Goal: Task Accomplishment & Management: Manage account settings

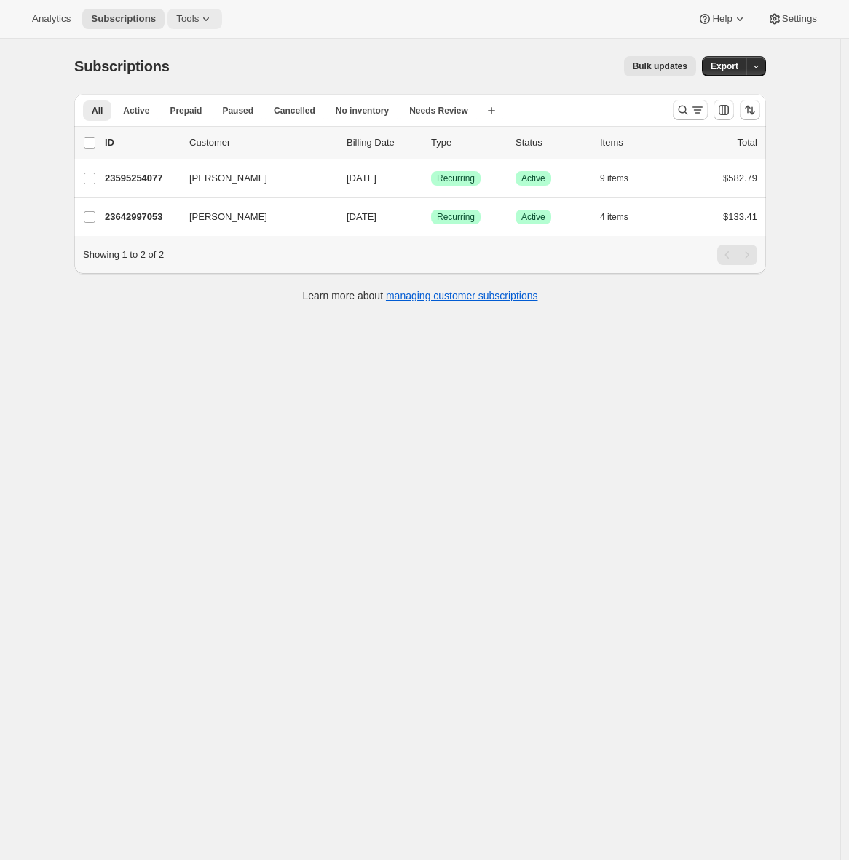
click at [196, 19] on span "Tools" at bounding box center [187, 19] width 23 height 12
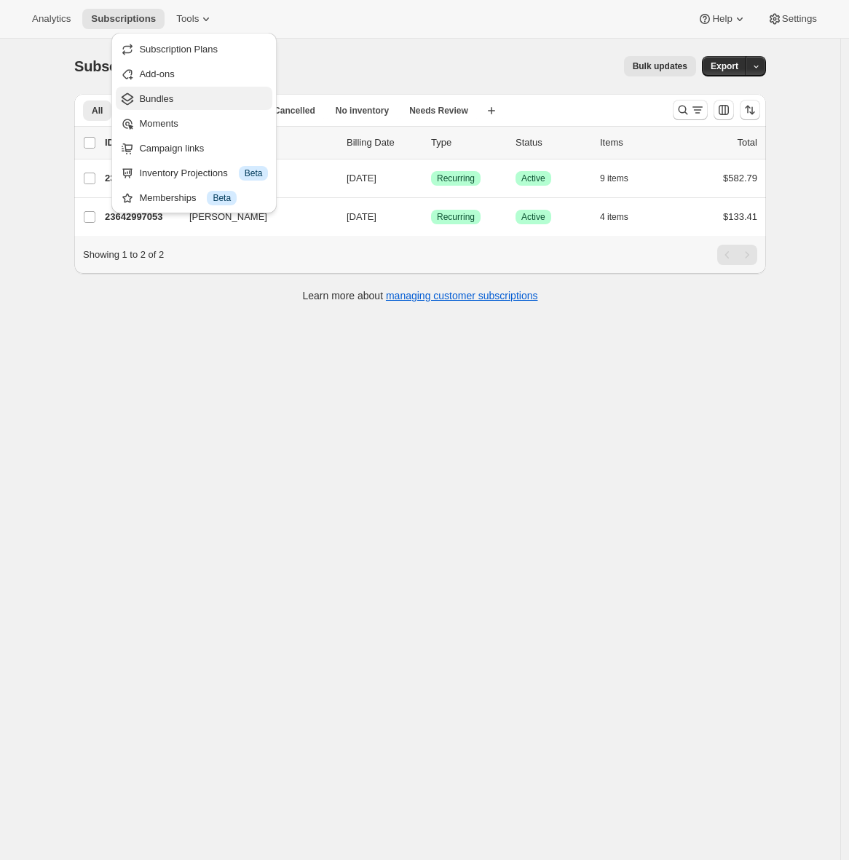
click at [194, 101] on span "Bundles" at bounding box center [203, 99] width 129 height 15
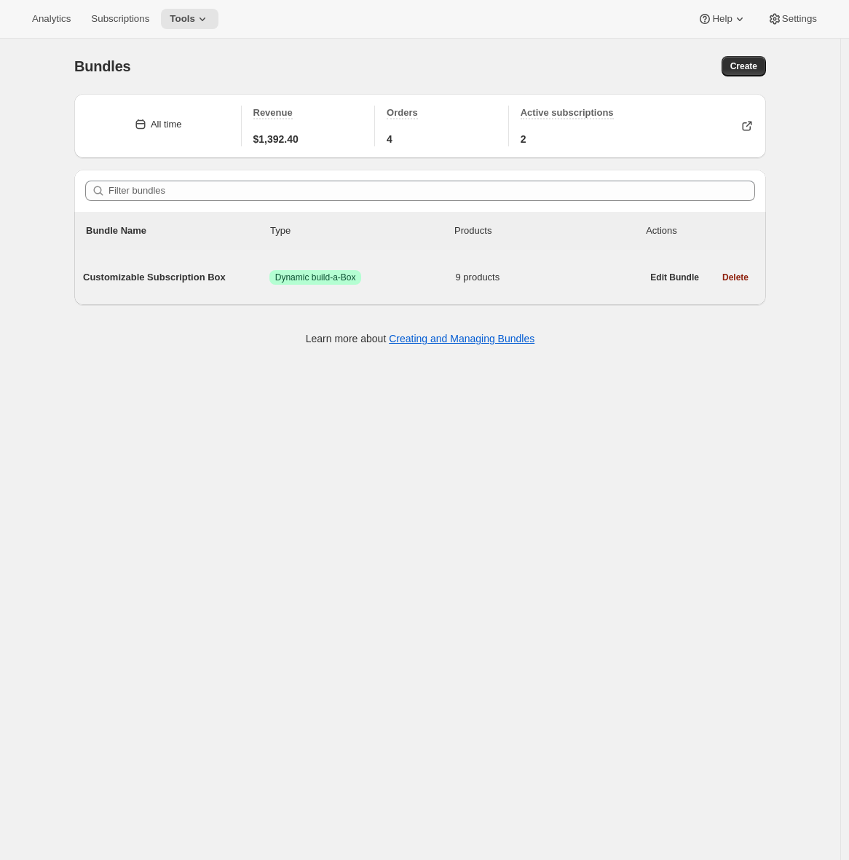
click at [168, 279] on span "Customizable Subscription Box" at bounding box center [176, 277] width 186 height 15
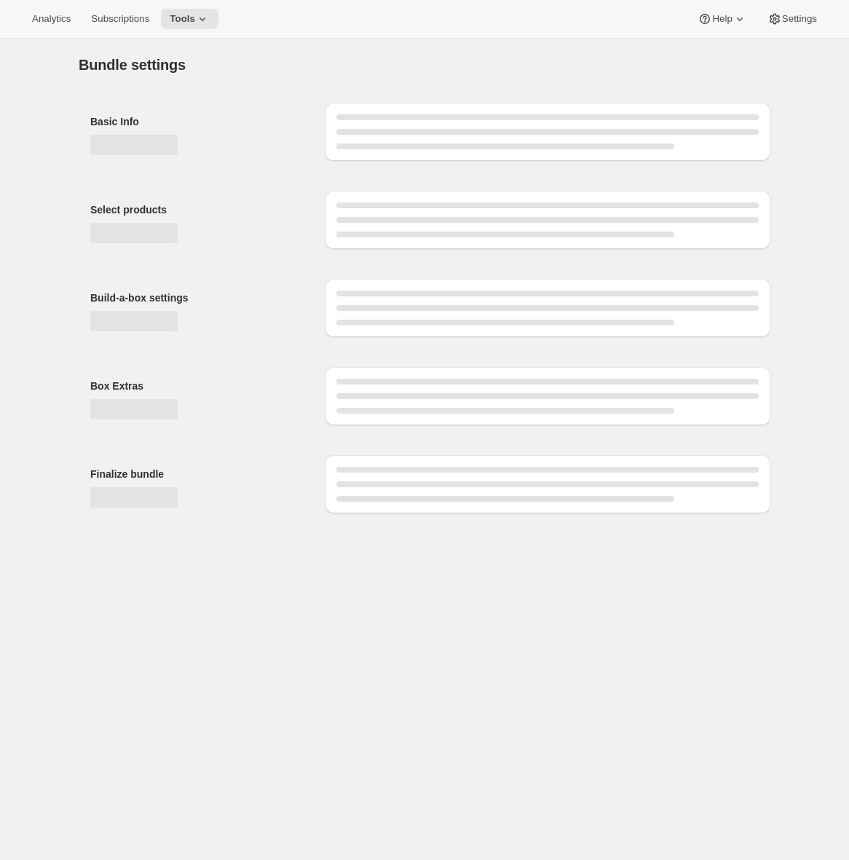
type input "Customizable Subscription Box"
radio input "true"
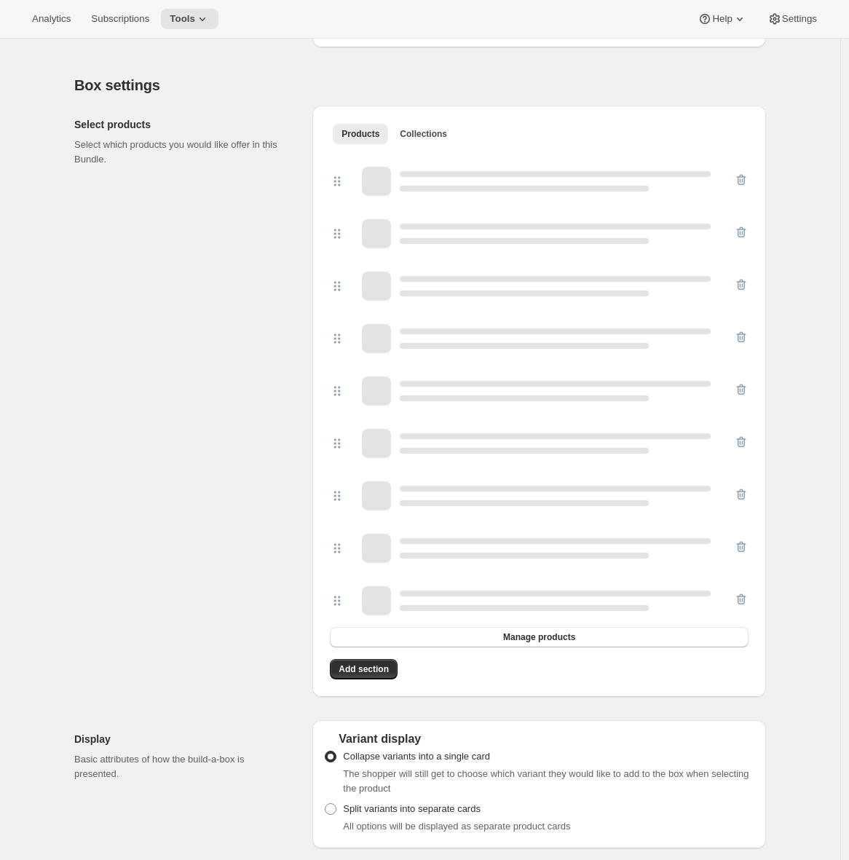
scroll to position [330, 0]
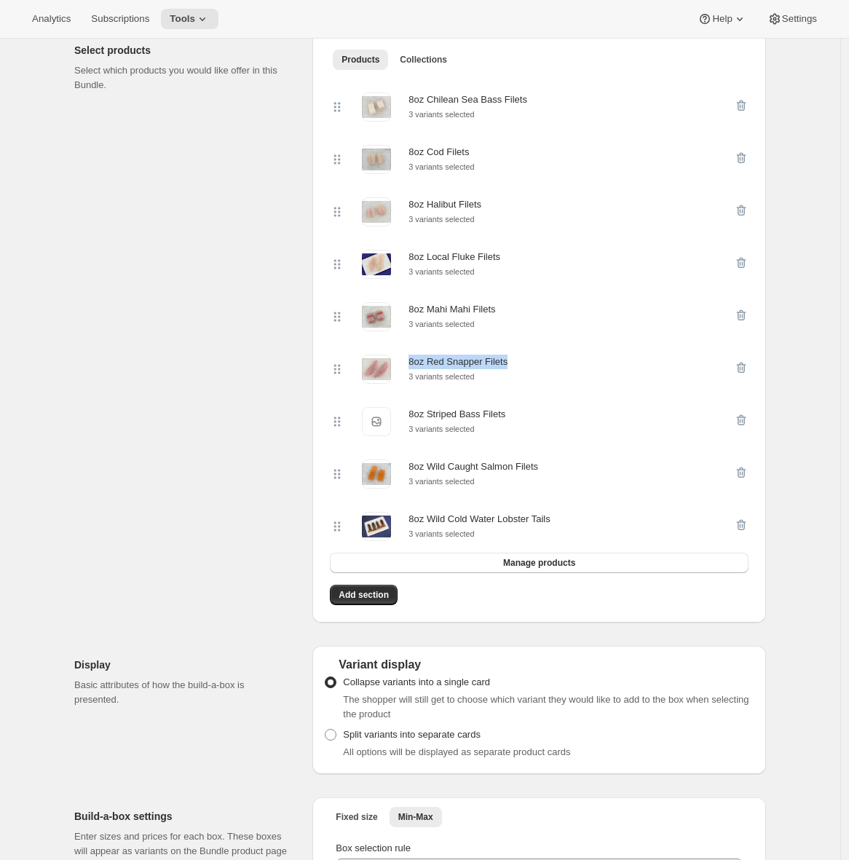
drag, startPoint x: 517, startPoint y: 367, endPoint x: 413, endPoint y: 368, distance: 103.4
click at [413, 368] on div "8oz Red Snapper Filets 3 variants selected" at bounding box center [532, 369] width 404 height 29
copy div "8oz Red Snapper Filets"
click at [191, 152] on div "Select products Select which products you would like offer in this Bundle." at bounding box center [187, 326] width 226 height 591
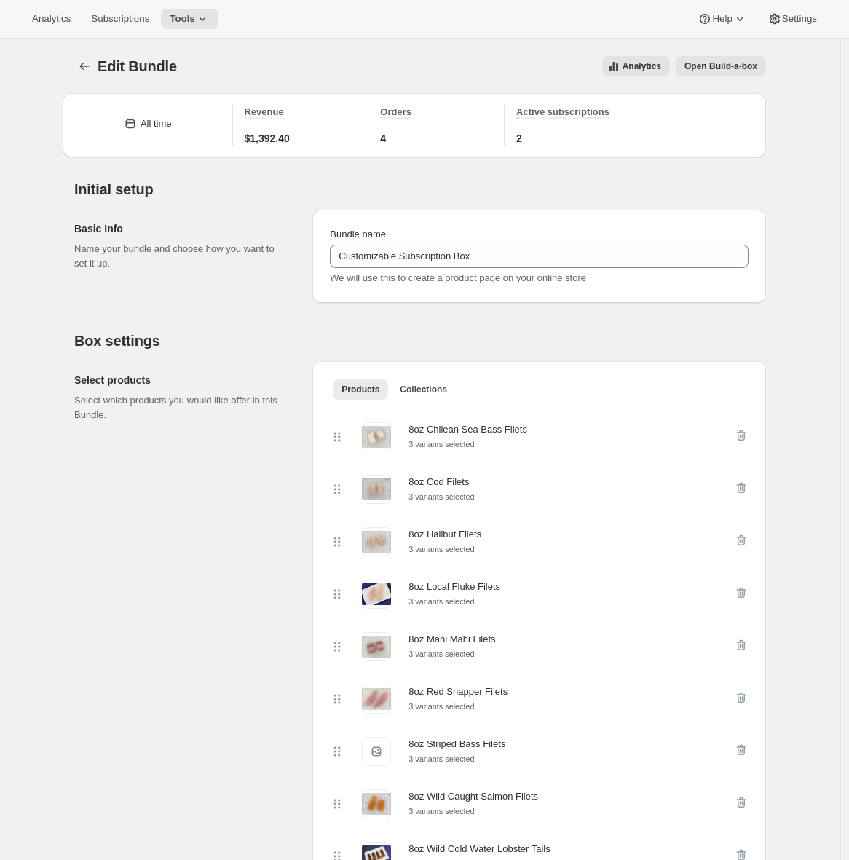
click at [738, 74] on button "Open Build-a-box" at bounding box center [721, 66] width 90 height 20
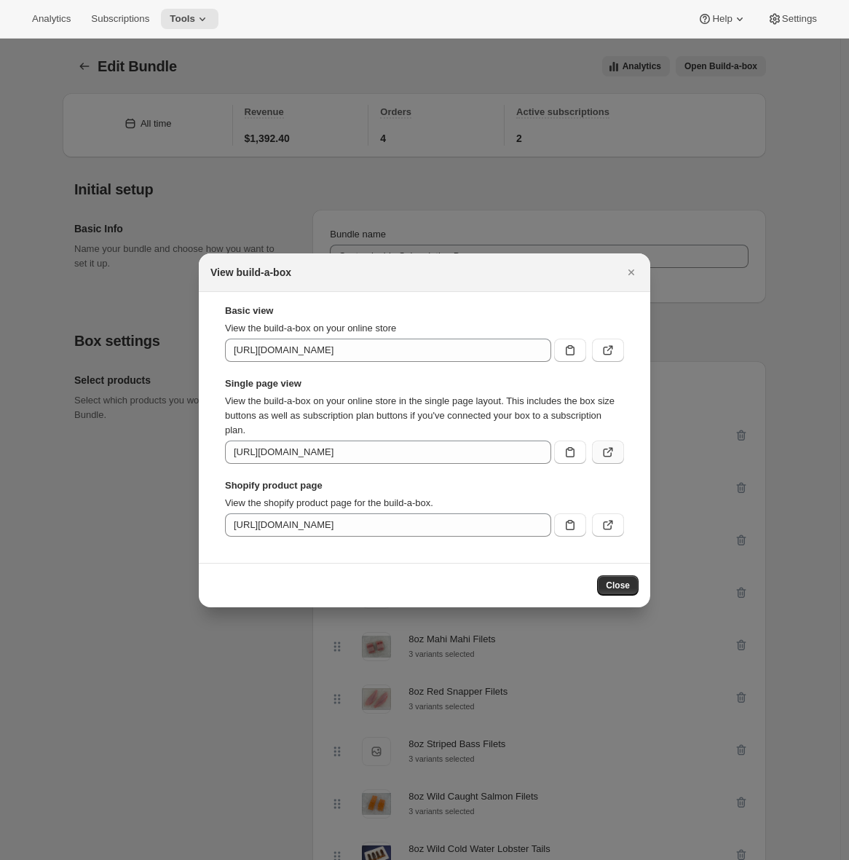
click at [612, 455] on icon ":r4e:" at bounding box center [608, 452] width 15 height 15
click at [639, 272] on button "Close" at bounding box center [631, 272] width 20 height 20
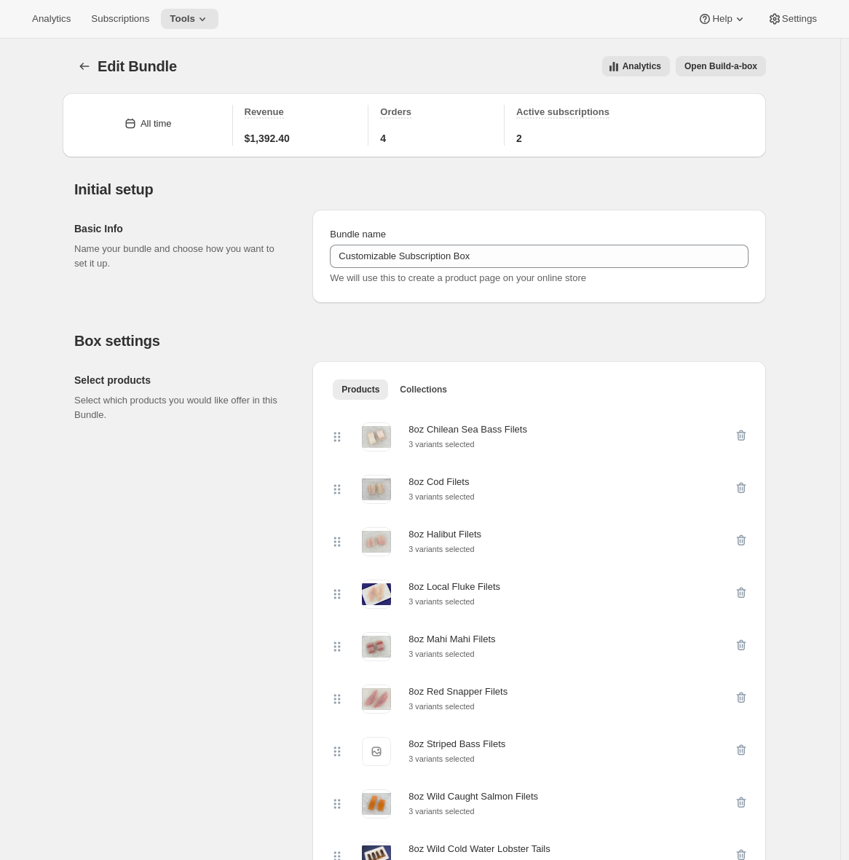
scroll to position [280, 0]
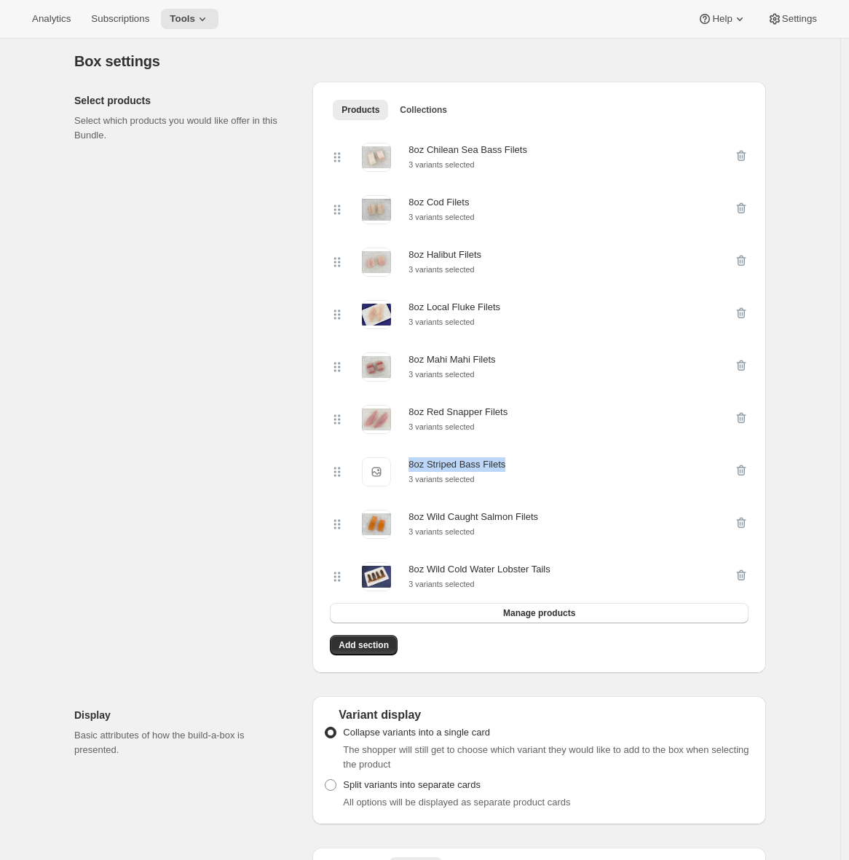
drag, startPoint x: 514, startPoint y: 471, endPoint x: 413, endPoint y: 473, distance: 100.5
click at [413, 473] on div "8oz Striped Bass Filets 8oz Striped Bass Filets 3 variants selected" at bounding box center [532, 471] width 404 height 29
copy div "8oz Striped Bass Filets"
click at [153, 261] on div "Select products Select which products you would like offer in this Bundle." at bounding box center [187, 377] width 226 height 591
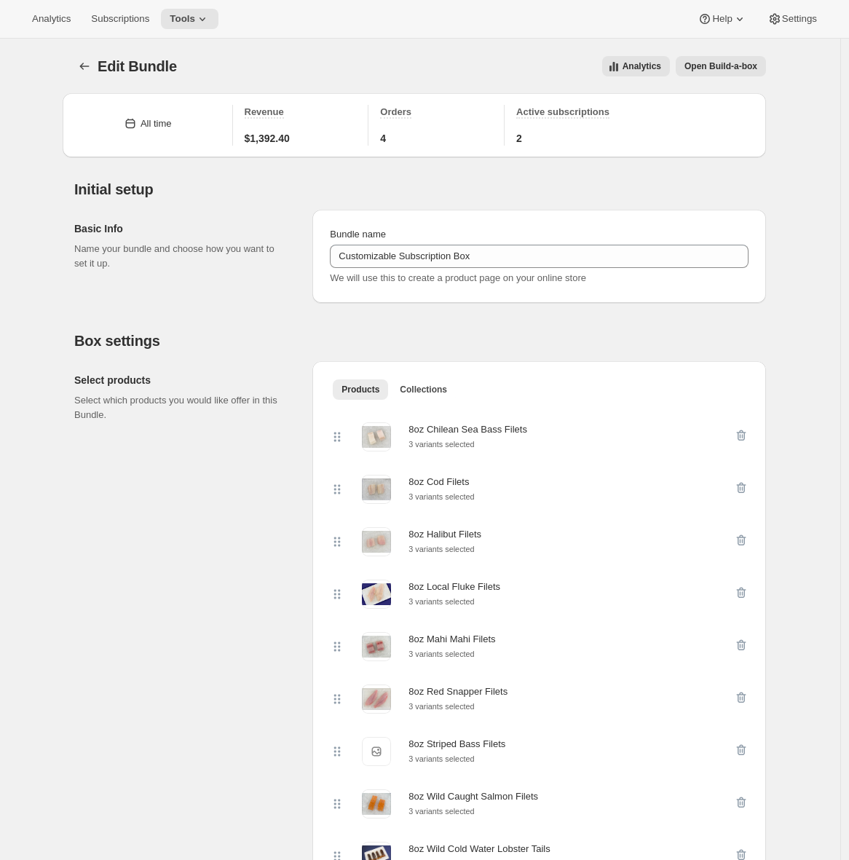
scroll to position [248, 0]
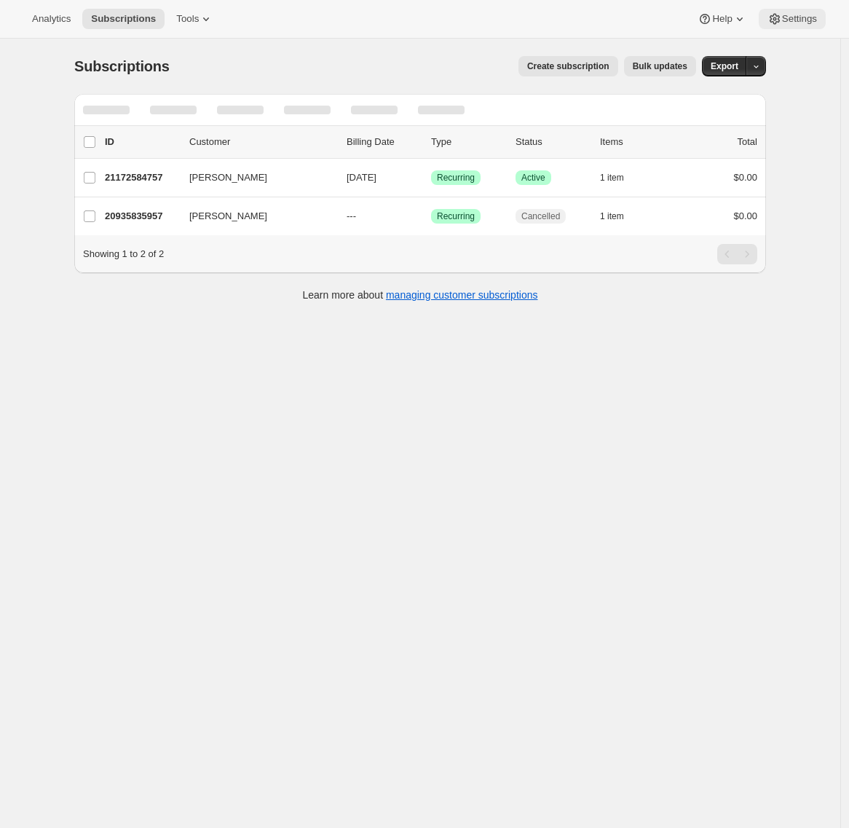
click at [791, 20] on span "Settings" at bounding box center [799, 19] width 35 height 12
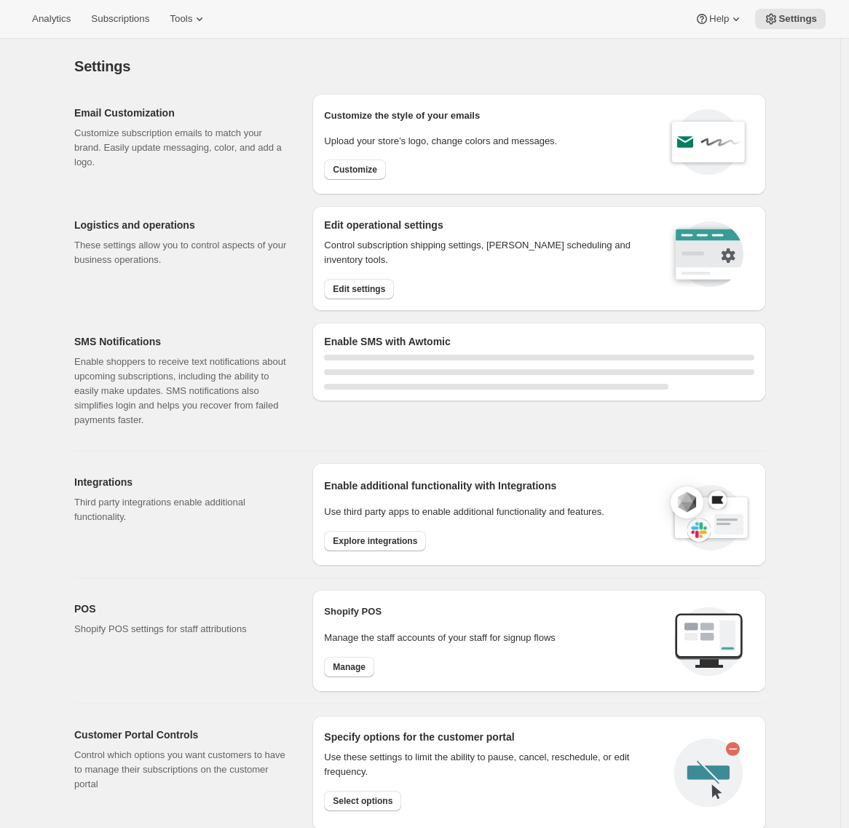
select select "22:00"
select select "09:00"
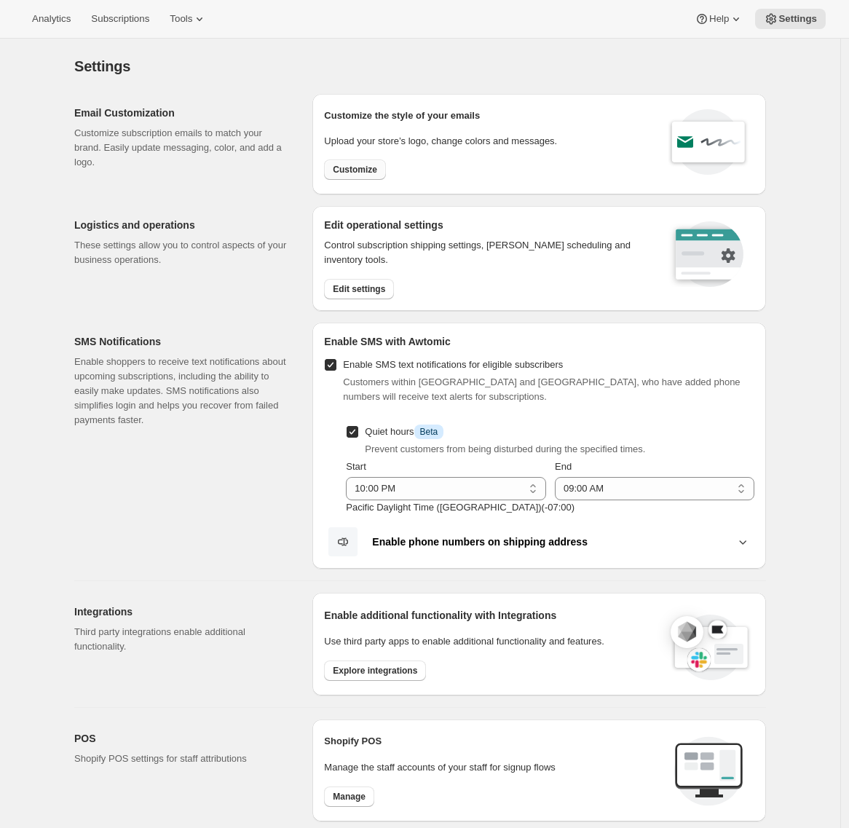
click at [373, 166] on span "Customize" at bounding box center [355, 170] width 44 height 12
select select "subscriptionMessage"
select select "5"
select select "15"
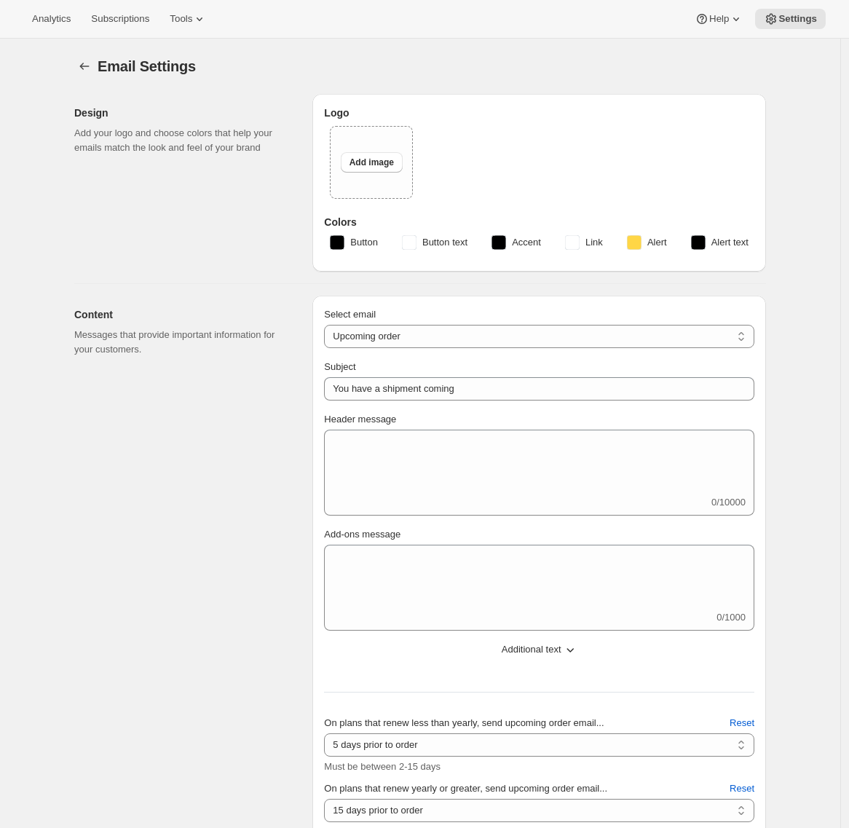
type input "Silver Oak Cellars"
click at [84, 67] on icon "Settings" at bounding box center [84, 66] width 15 height 15
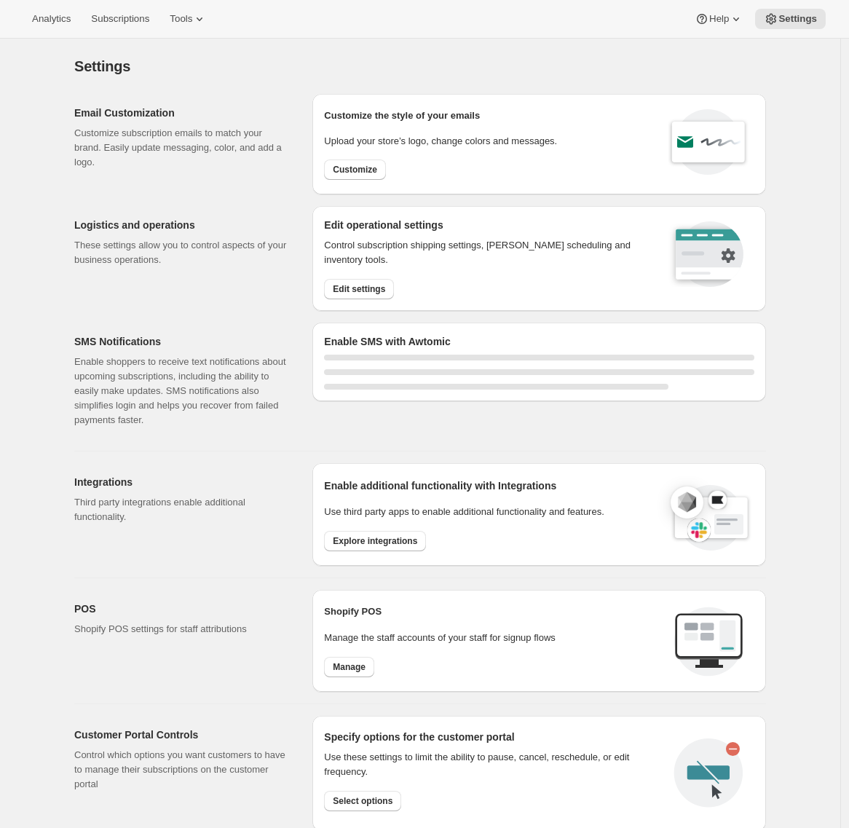
select select "22:00"
select select "09:00"
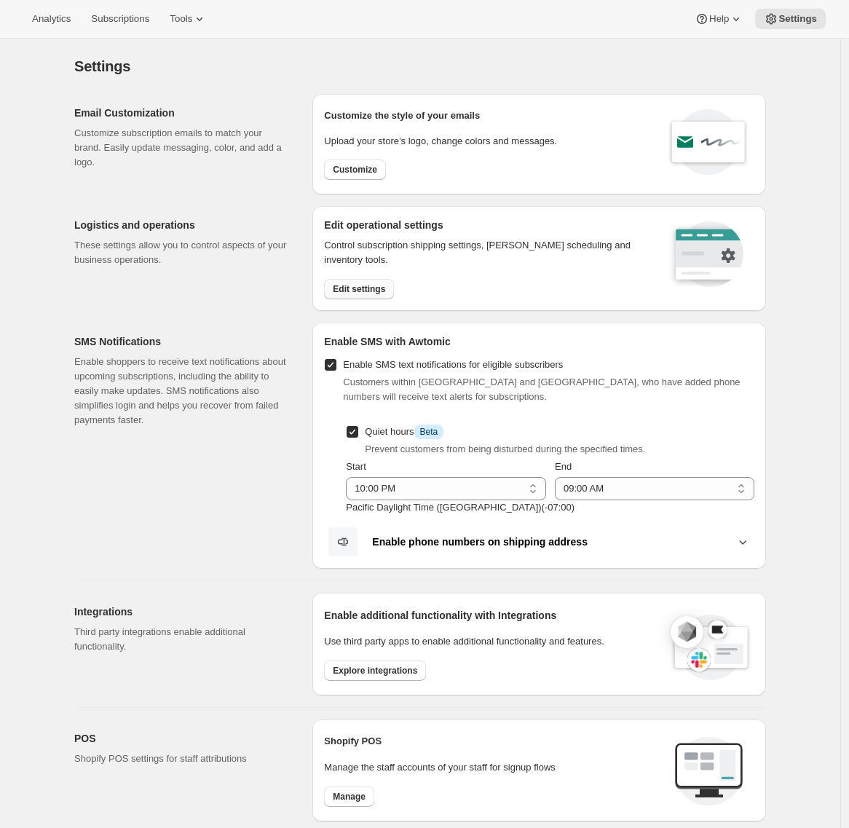
click at [378, 286] on span "Edit settings" at bounding box center [359, 289] width 52 height 12
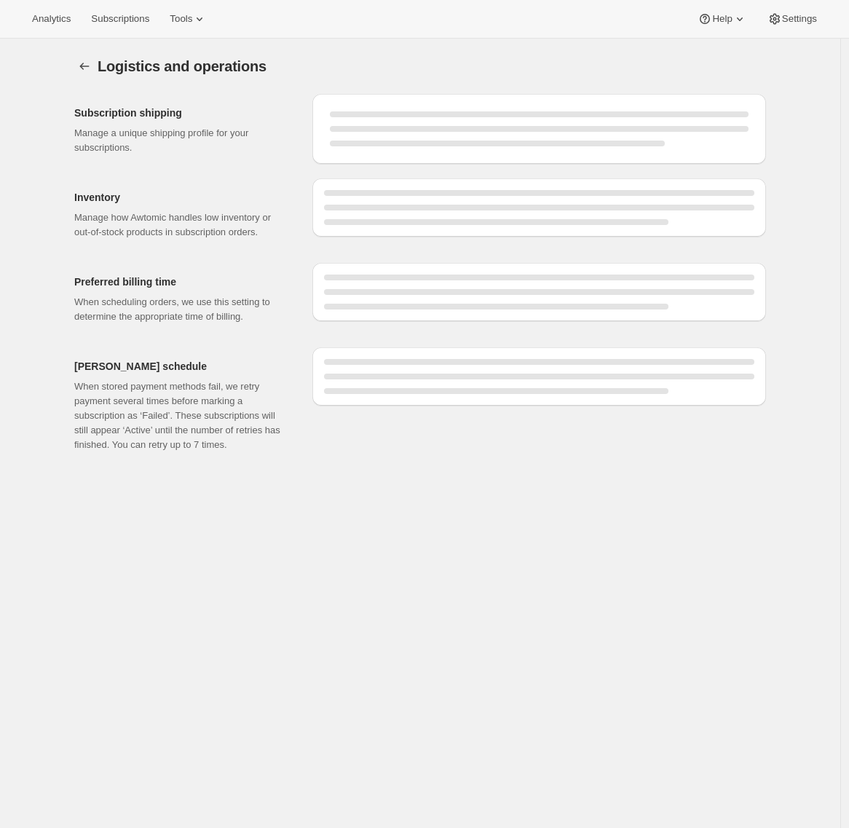
select select "DAY"
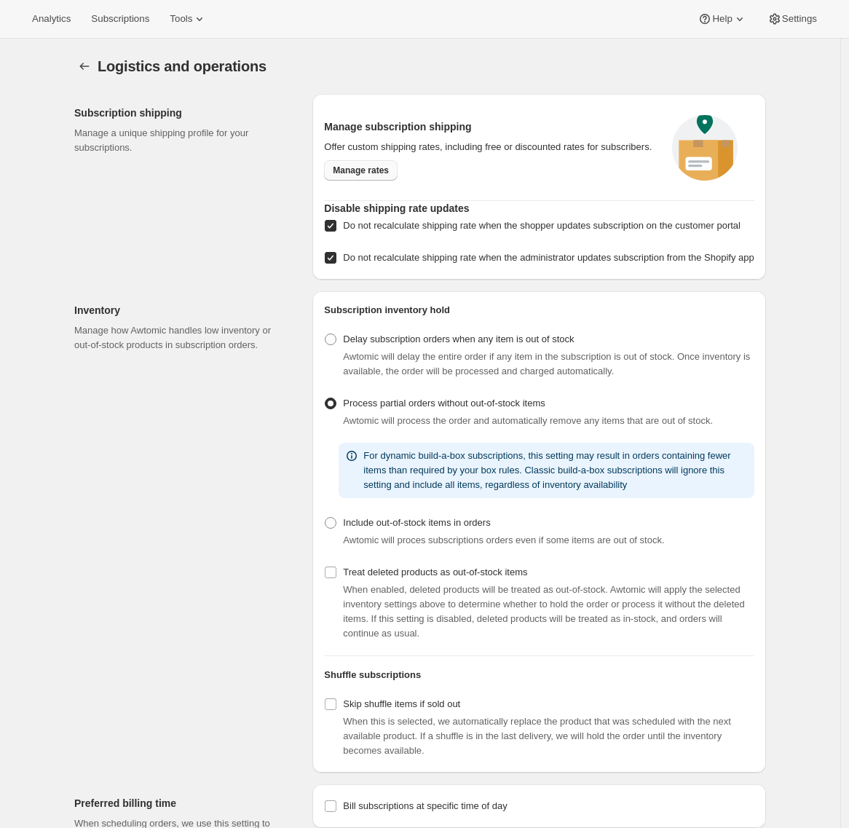
click at [348, 176] on span "Manage rates" at bounding box center [361, 171] width 56 height 12
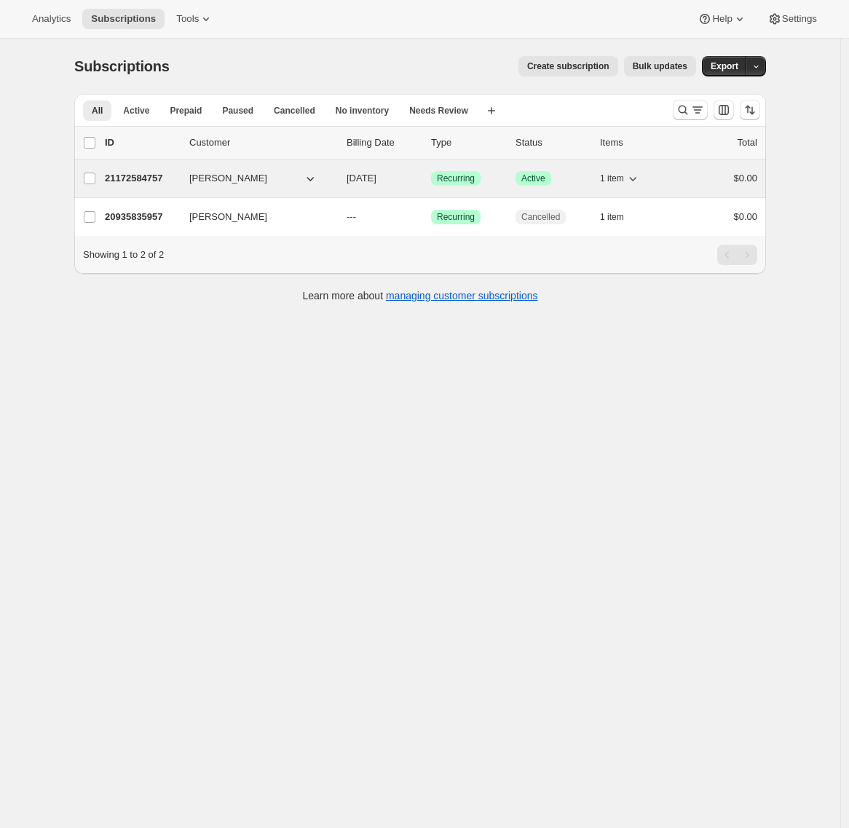
click at [150, 170] on div "21172584757 Adrian Andrade 12/07/2025 Success Recurring Success Active 1 item $…" at bounding box center [431, 178] width 652 height 20
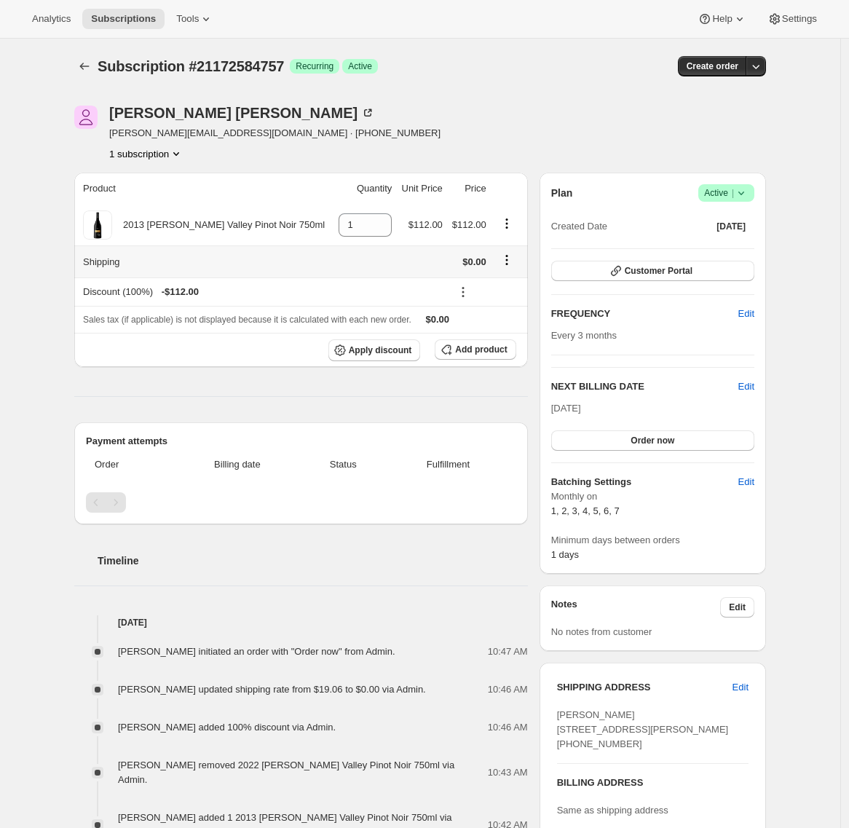
click at [508, 262] on icon "Shipping actions" at bounding box center [506, 260] width 15 height 15
click at [501, 282] on span "Edit shipping rate" at bounding box center [506, 287] width 73 height 11
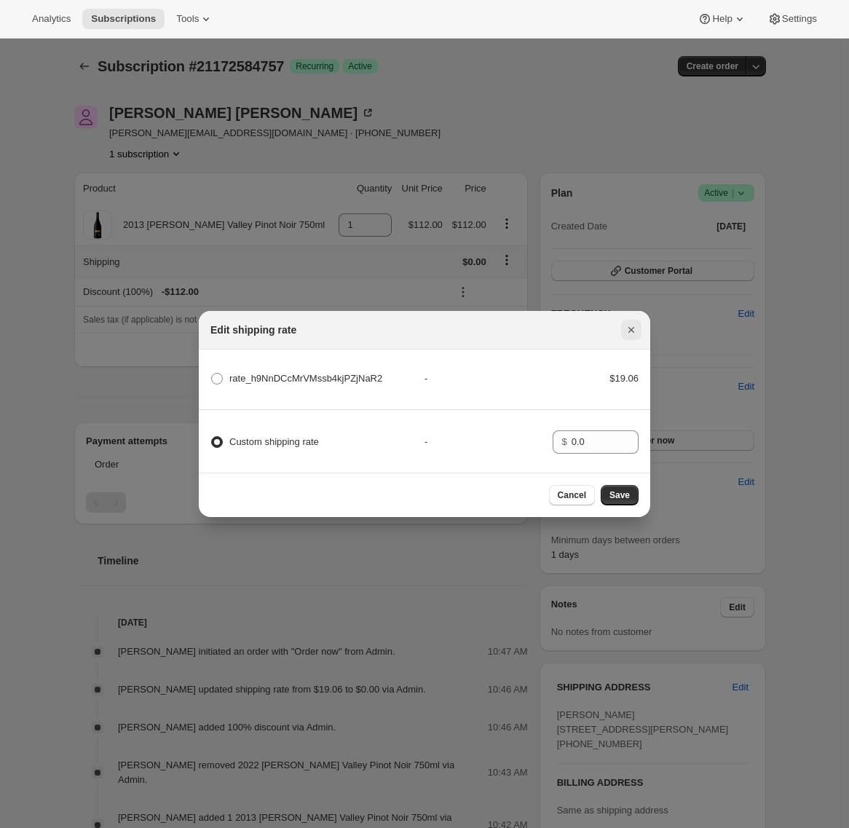
click at [624, 331] on icon "Close" at bounding box center [631, 330] width 15 height 15
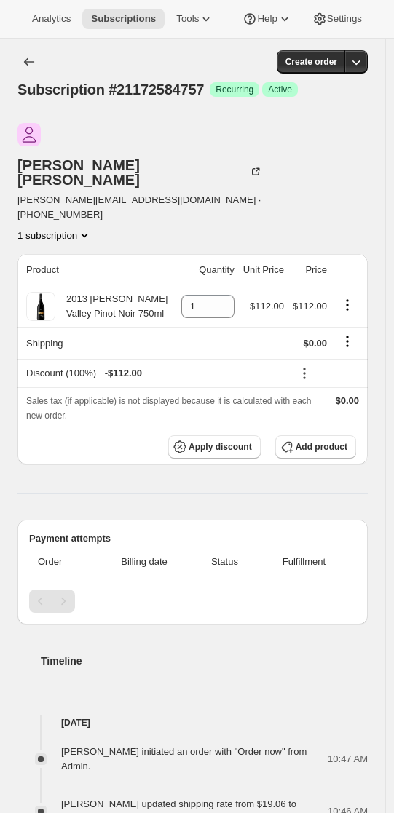
click at [355, 334] on icon "Shipping actions" at bounding box center [347, 341] width 15 height 15
click at [367, 302] on span "Edit shipping rate" at bounding box center [337, 305] width 73 height 11
